Goal: Find specific page/section: Find specific page/section

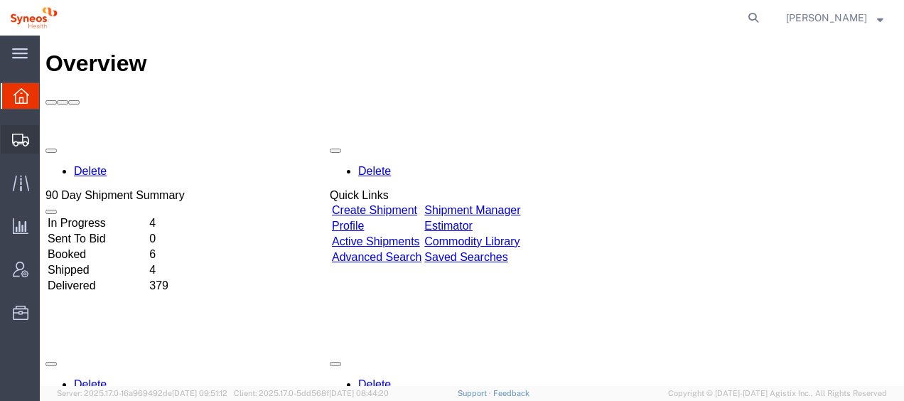
click at [0, 0] on span "Shipment Manager" at bounding box center [0, 0] width 0 height 0
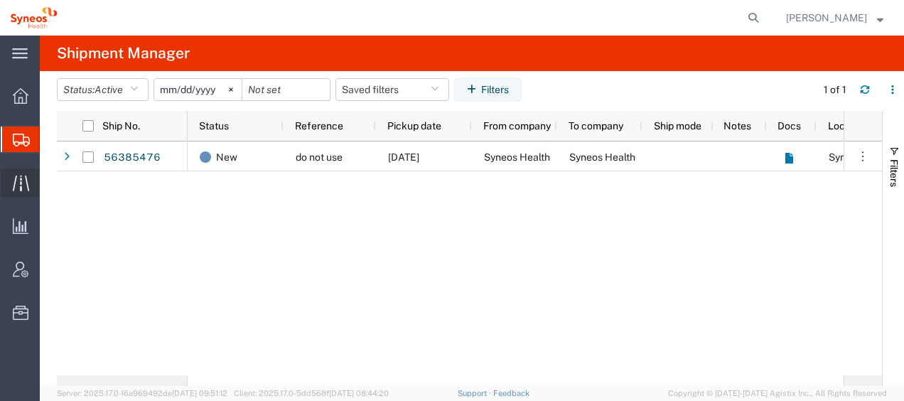
click at [49, 175] on span "Traffic" at bounding box center [44, 182] width 10 height 28
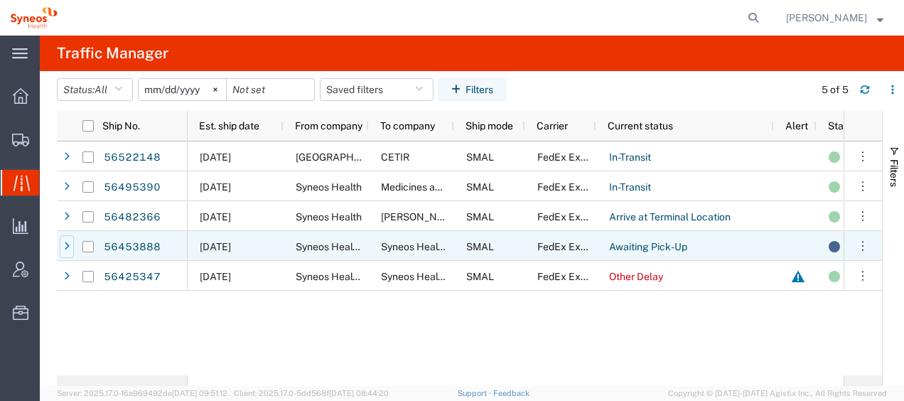
click at [64, 244] on icon at bounding box center [67, 247] width 6 height 10
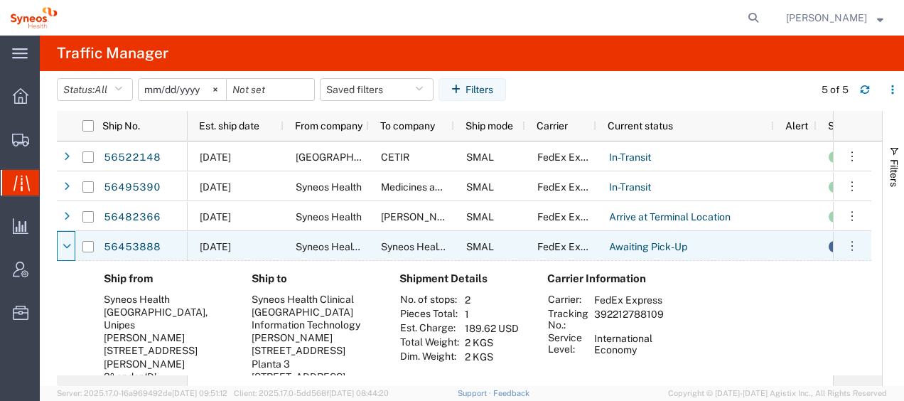
click at [65, 244] on icon at bounding box center [67, 247] width 9 height 10
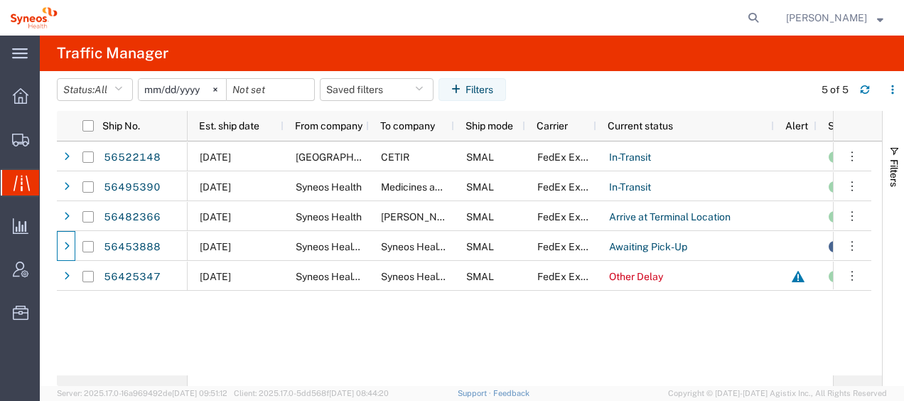
drag, startPoint x: 68, startPoint y: 160, endPoint x: 473, endPoint y: 400, distance: 470.8
click at [0, 0] on span "Shipment Manager" at bounding box center [0, 0] width 0 height 0
